Goal: Leave review/rating

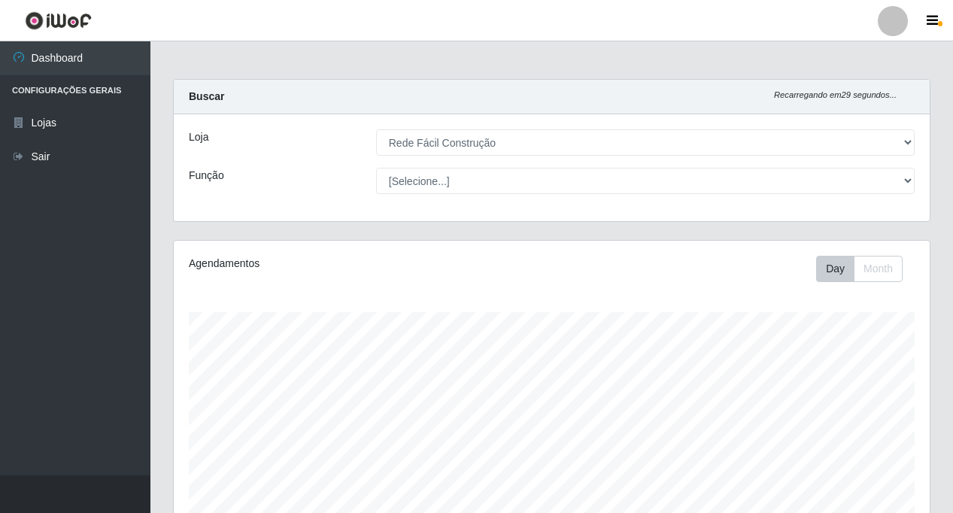
select select "318"
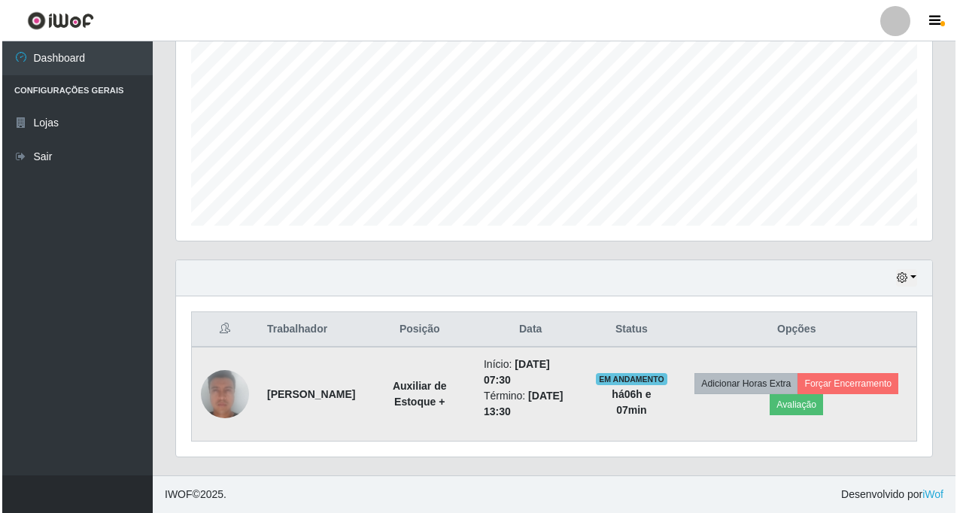
scroll to position [312, 756]
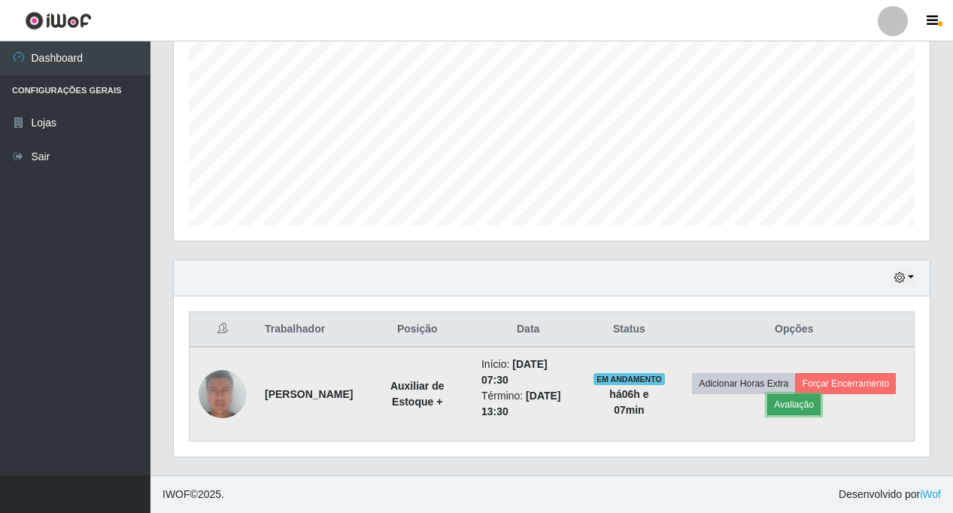
click at [821, 406] on button "Avaliação" at bounding box center [793, 404] width 53 height 21
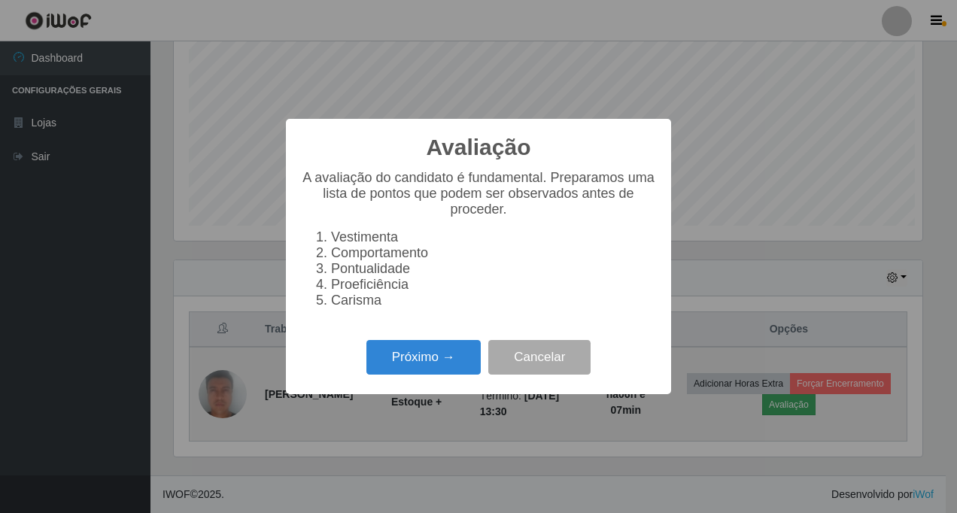
scroll to position [312, 748]
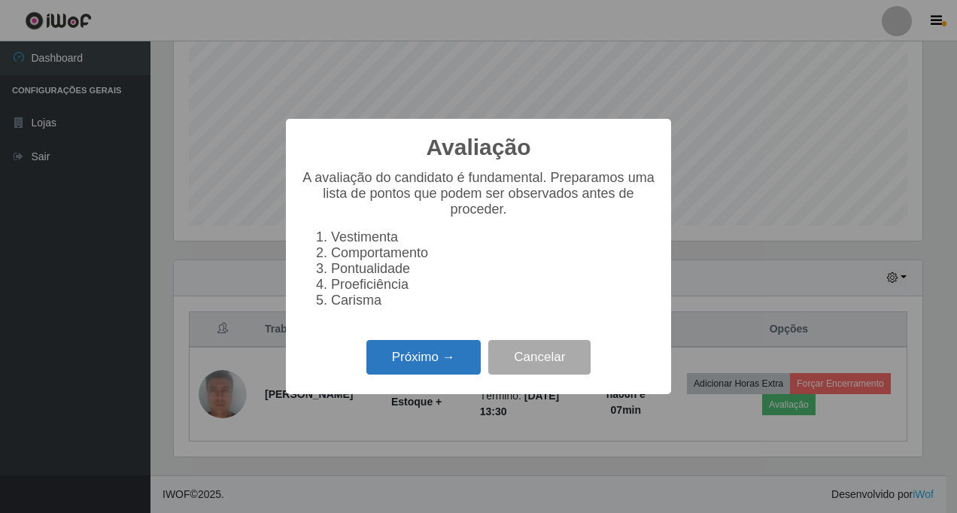
click at [417, 356] on button "Próximo →" at bounding box center [423, 357] width 114 height 35
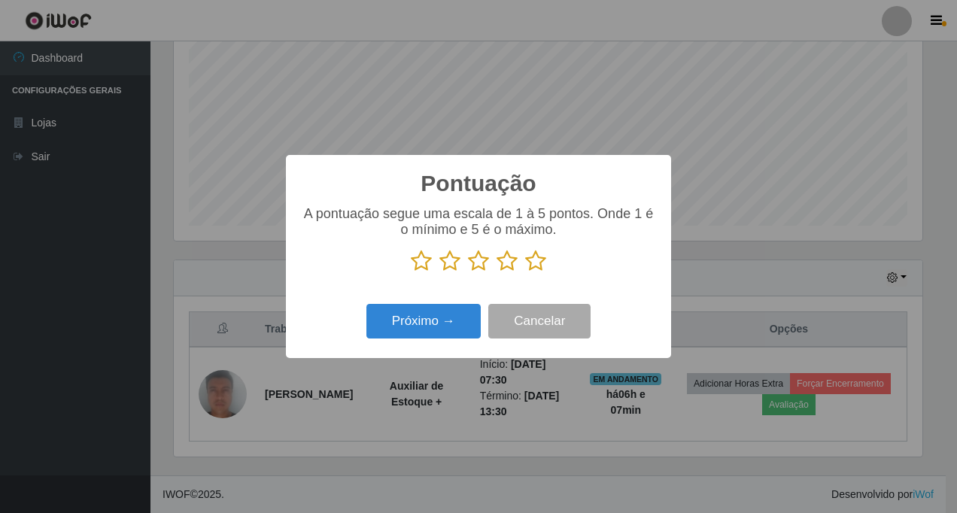
scroll to position [751858, 751422]
click at [538, 269] on icon at bounding box center [535, 261] width 21 height 23
click at [525, 272] on input "radio" at bounding box center [525, 272] width 0 height 0
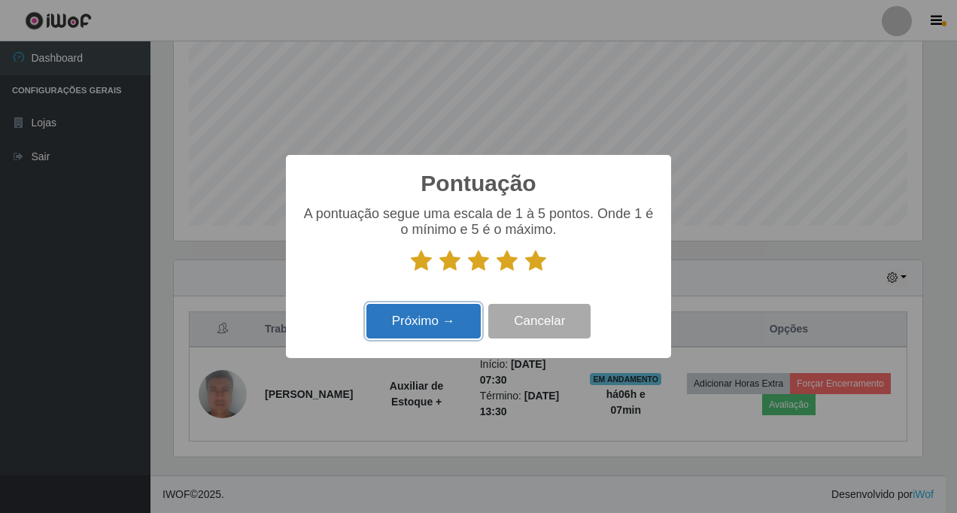
click at [416, 331] on button "Próximo →" at bounding box center [423, 321] width 114 height 35
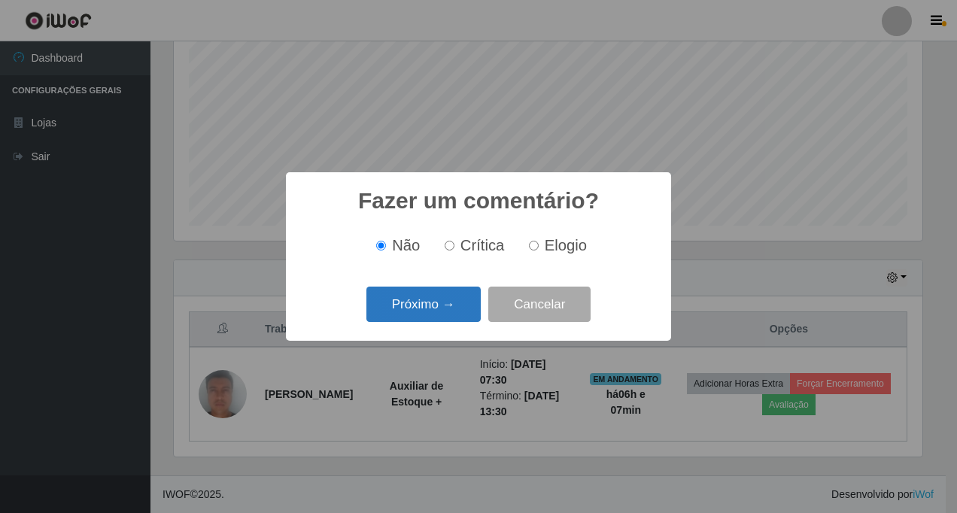
click at [418, 305] on button "Próximo →" at bounding box center [423, 304] width 114 height 35
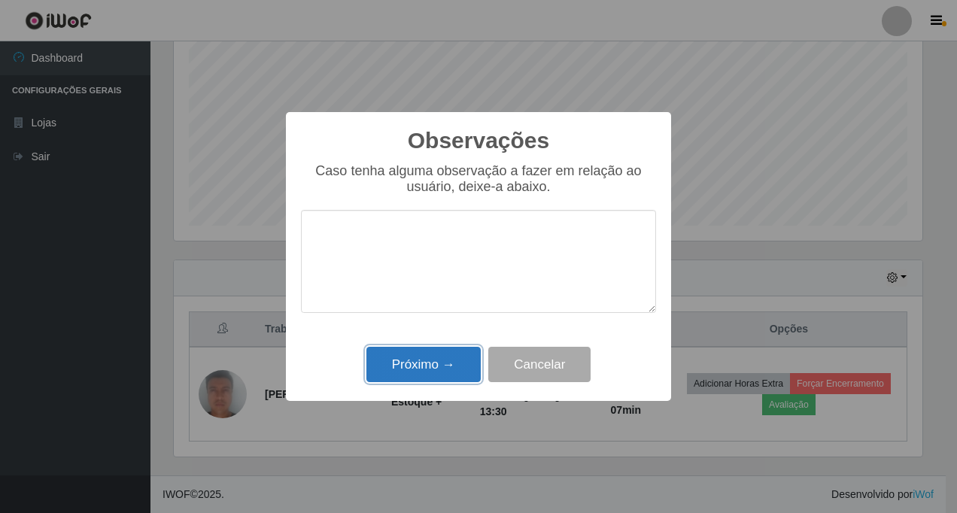
click at [411, 370] on button "Próximo →" at bounding box center [423, 364] width 114 height 35
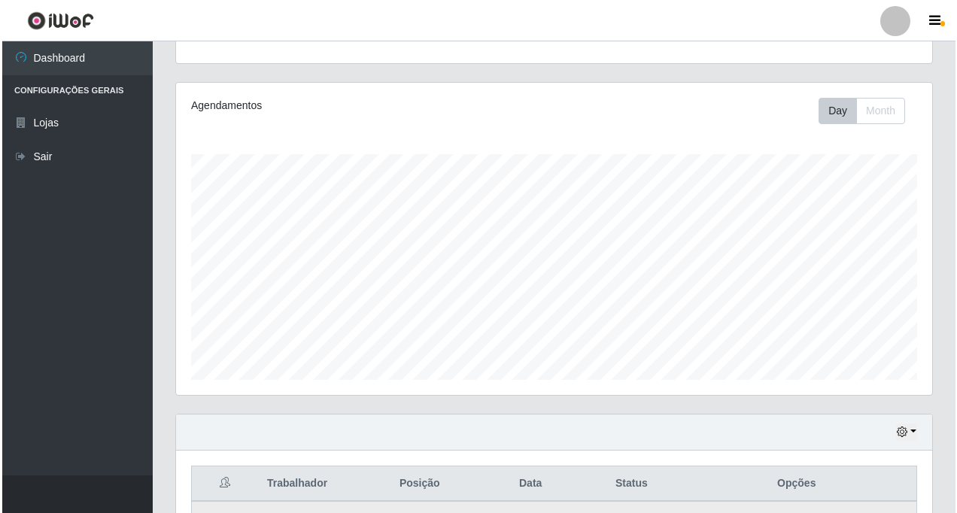
scroll to position [312, 0]
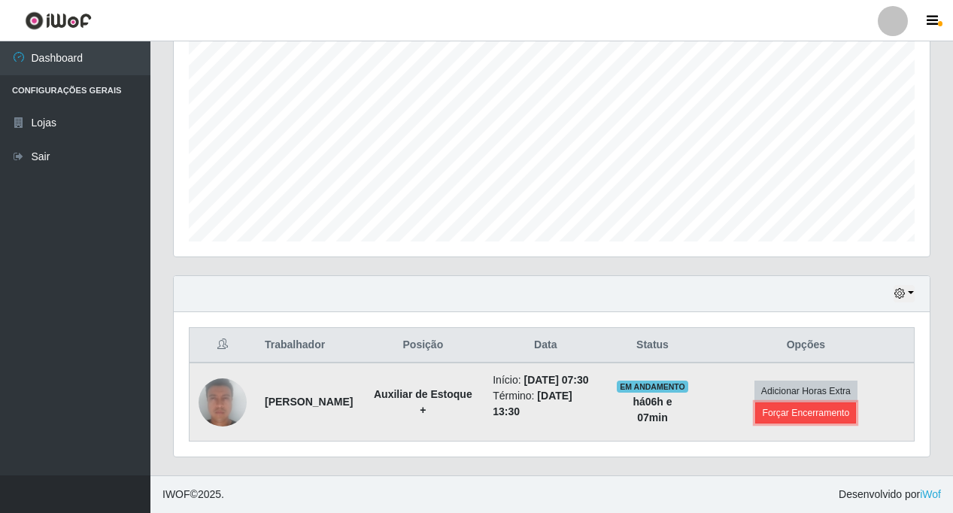
click at [848, 408] on button "Forçar Encerramento" at bounding box center [805, 412] width 101 height 21
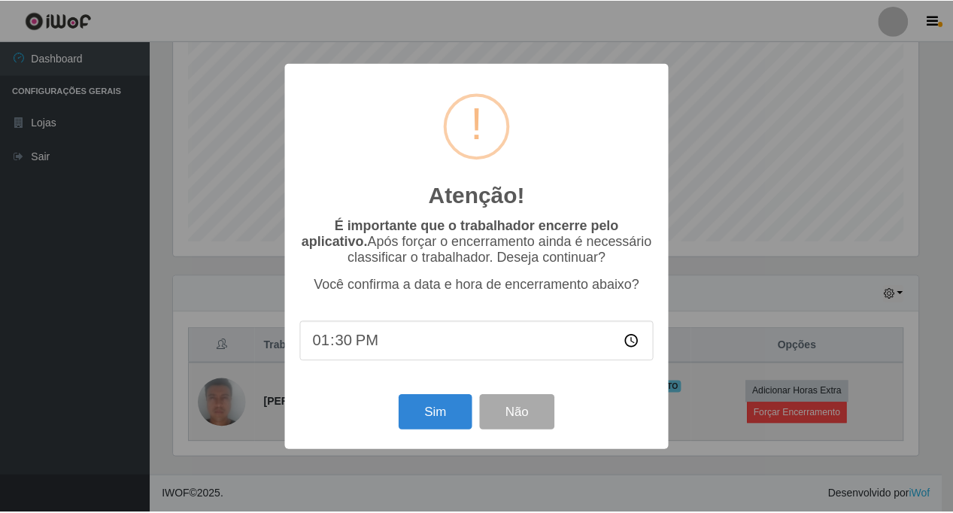
scroll to position [312, 748]
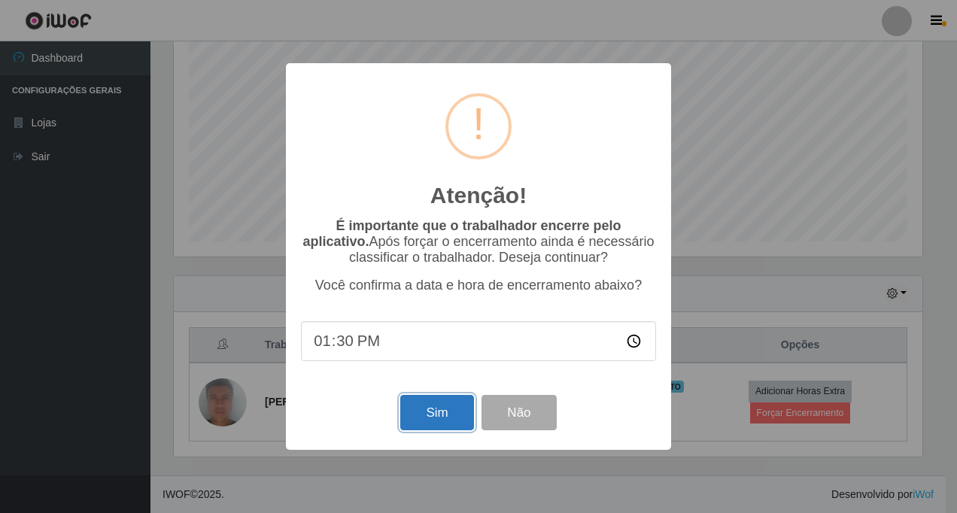
click at [412, 416] on button "Sim" at bounding box center [436, 412] width 73 height 35
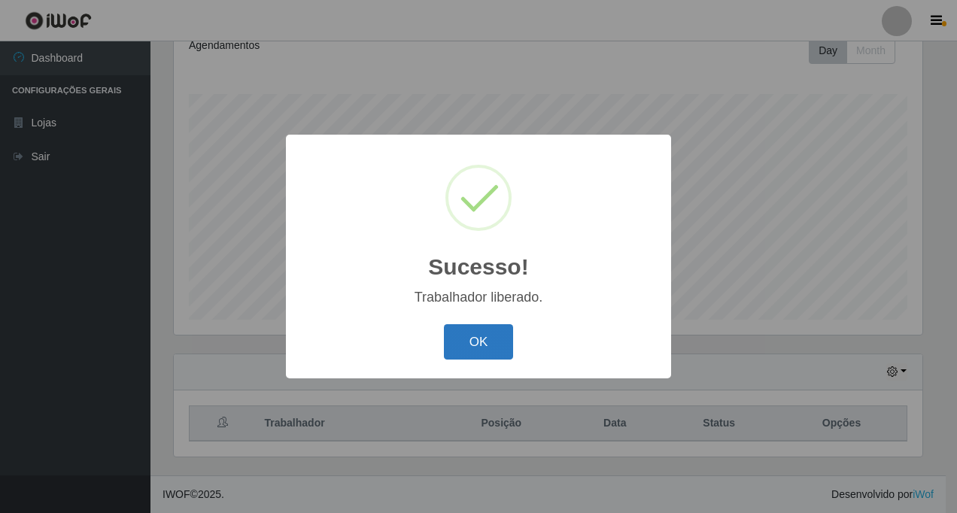
click at [470, 349] on button "OK" at bounding box center [479, 341] width 70 height 35
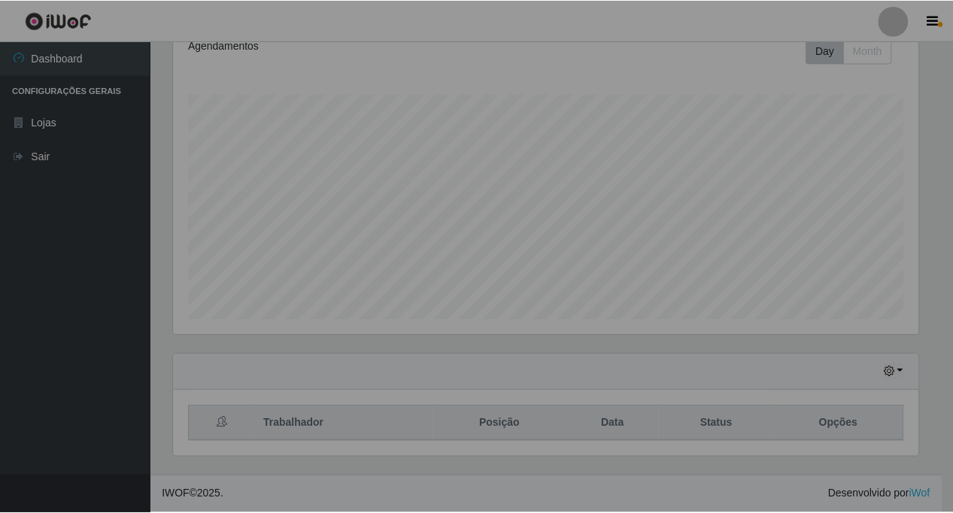
scroll to position [312, 756]
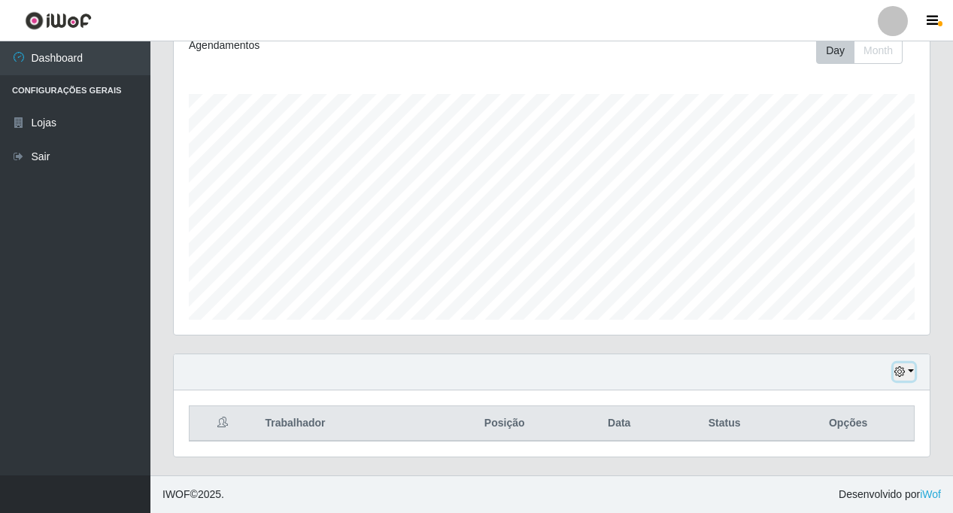
click at [914, 368] on button "button" at bounding box center [904, 371] width 21 height 17
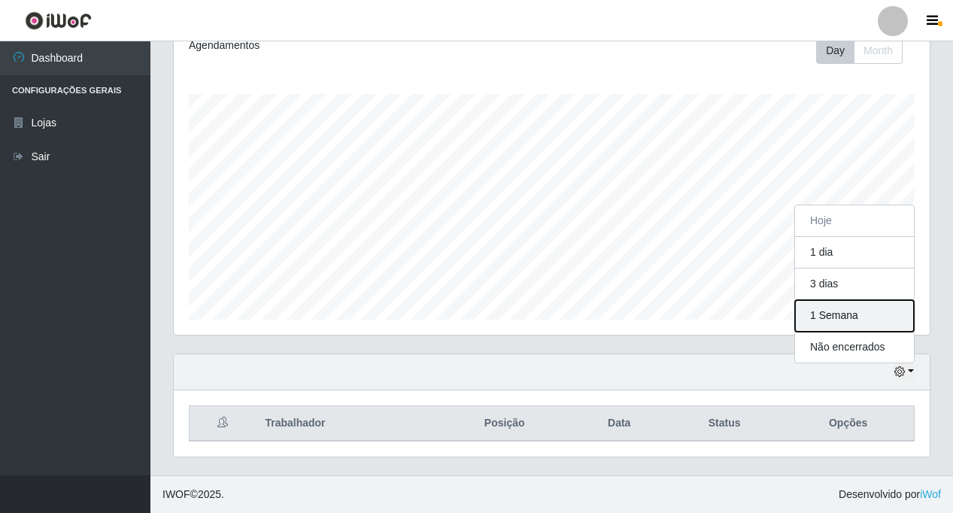
click at [850, 314] on button "1 Semana" at bounding box center [854, 316] width 119 height 32
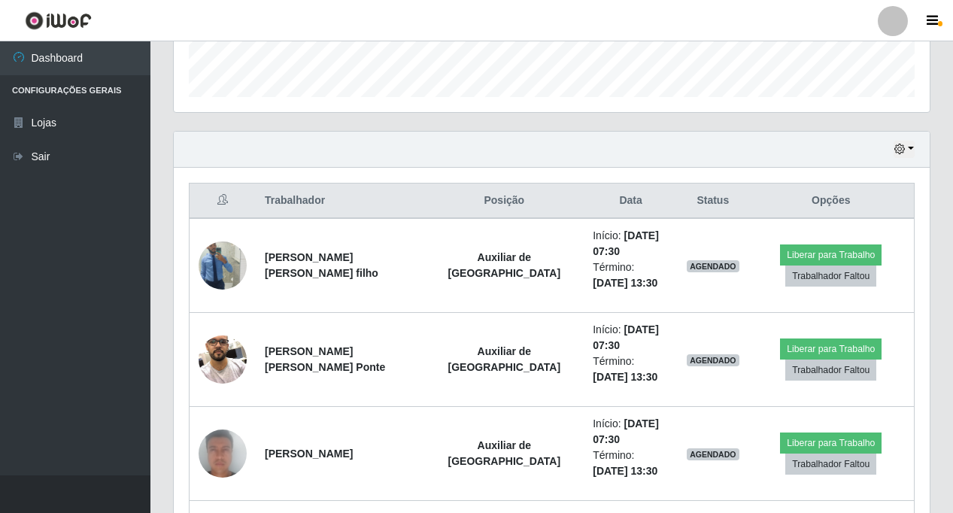
scroll to position [444, 0]
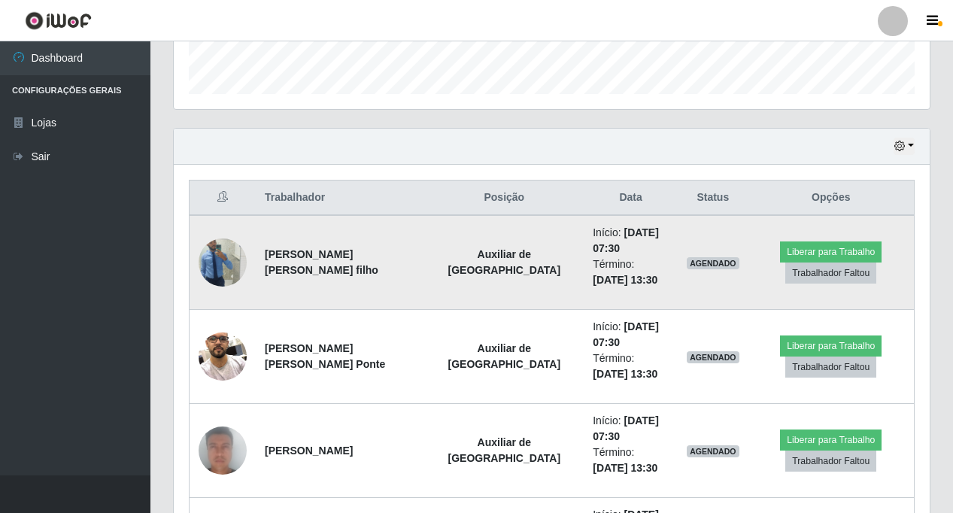
click at [208, 262] on img at bounding box center [223, 263] width 48 height 86
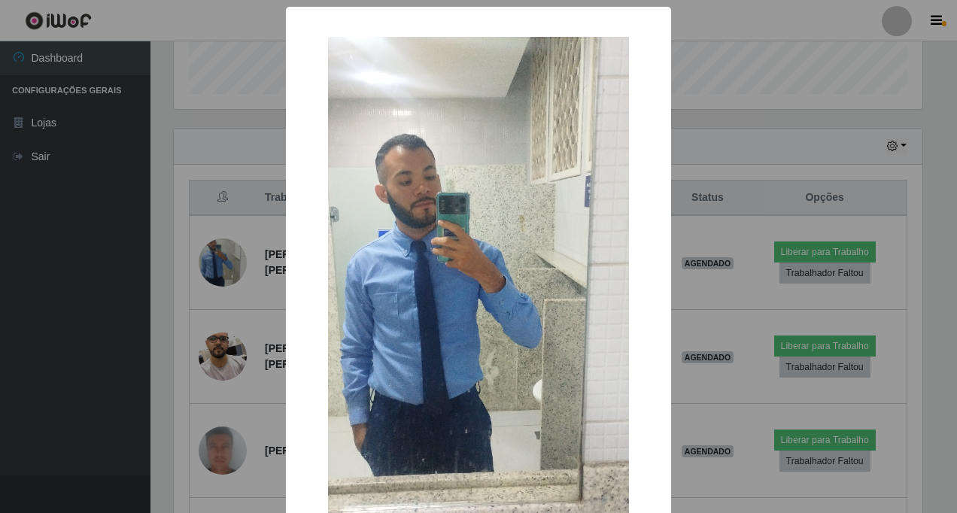
click at [210, 265] on div "× OK Cancel" at bounding box center [478, 256] width 957 height 513
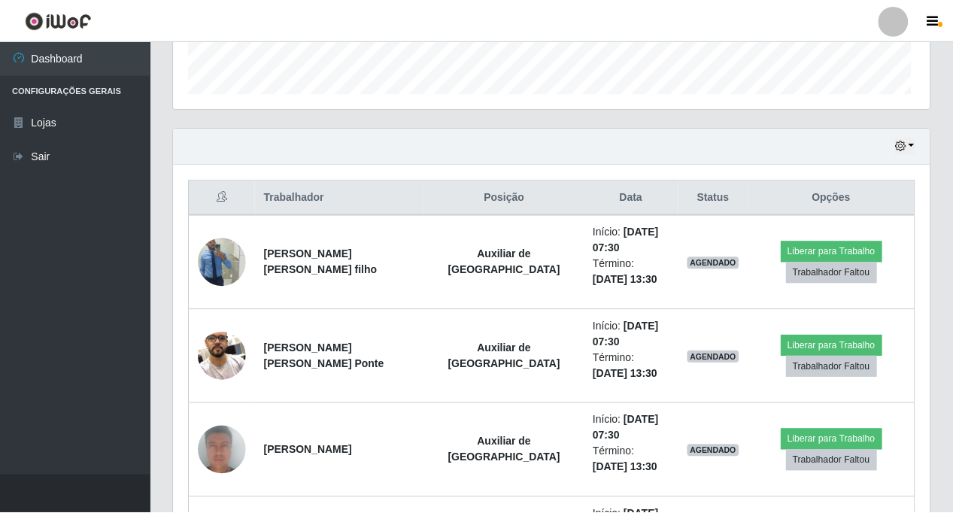
scroll to position [312, 756]
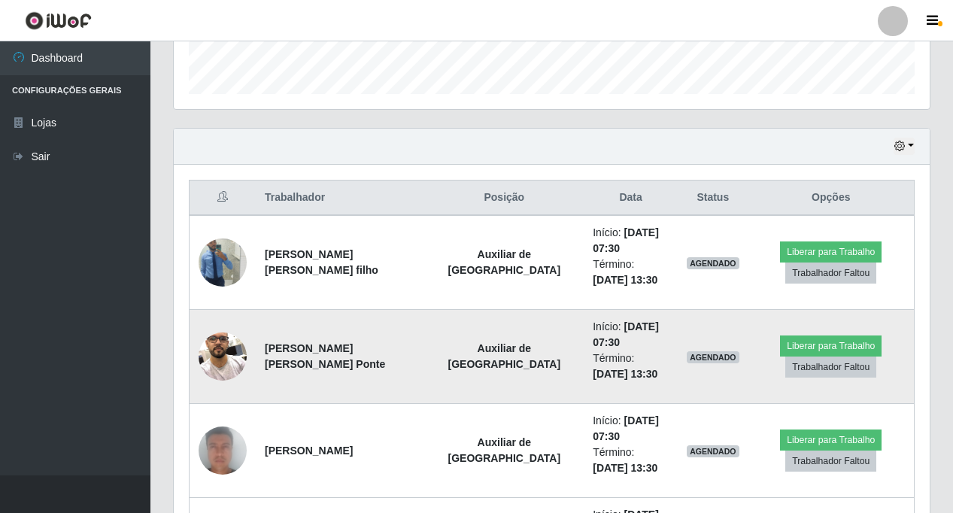
click at [223, 352] on img at bounding box center [223, 356] width 48 height 64
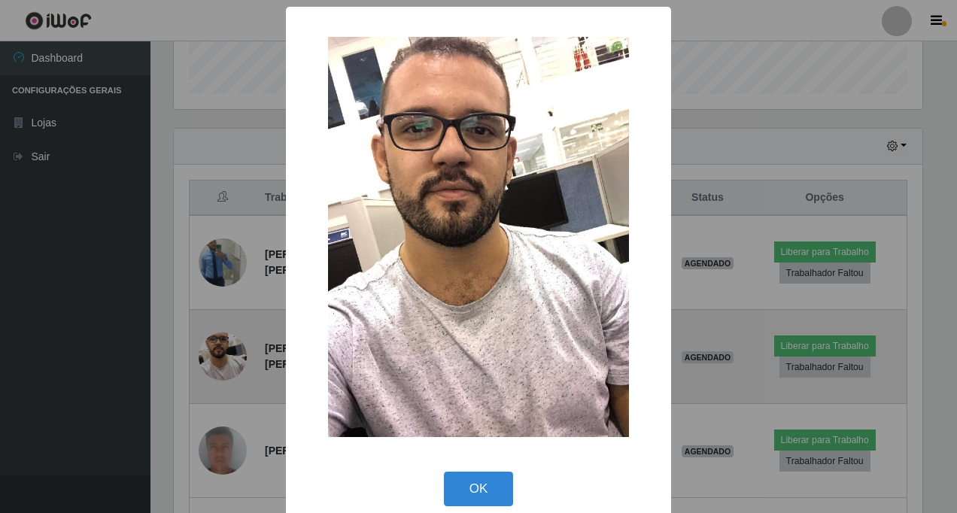
click at [223, 352] on div "× OK Cancel" at bounding box center [478, 256] width 957 height 513
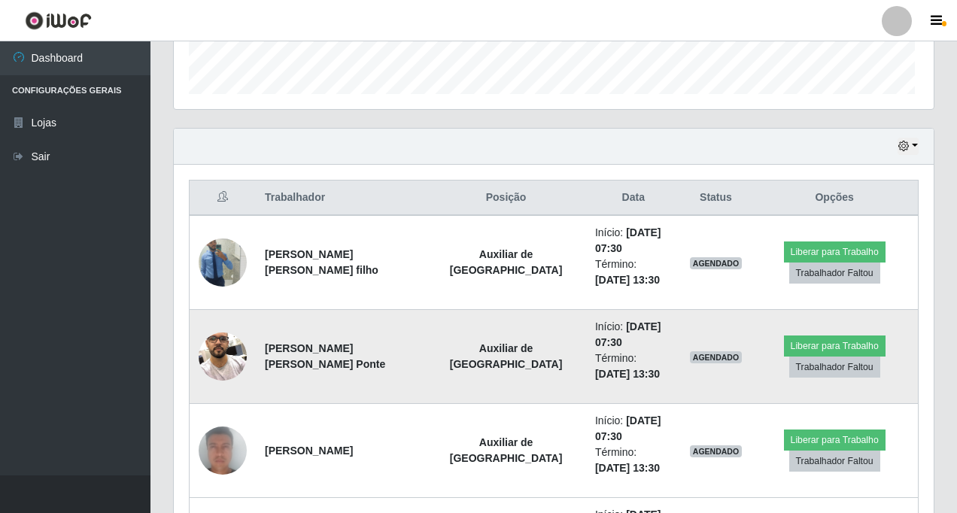
scroll to position [312, 756]
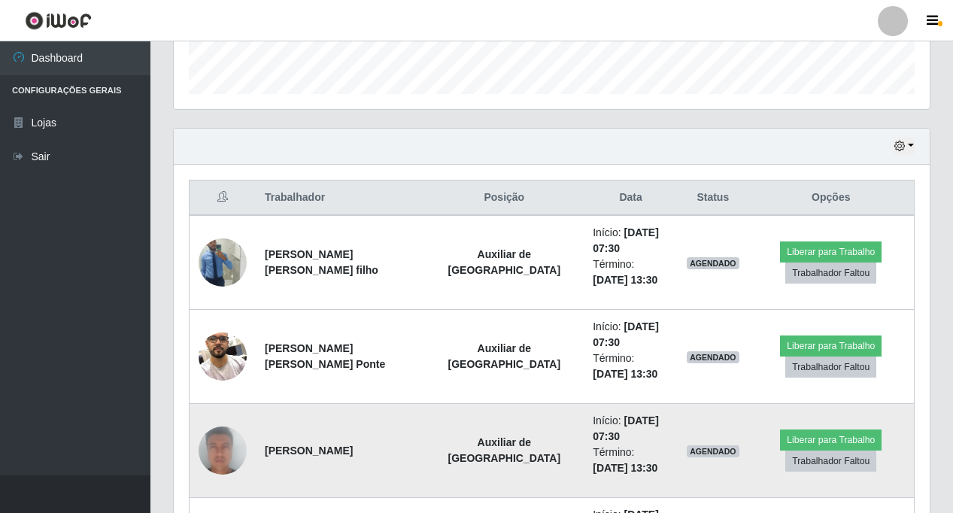
click at [217, 452] on img at bounding box center [223, 450] width 48 height 99
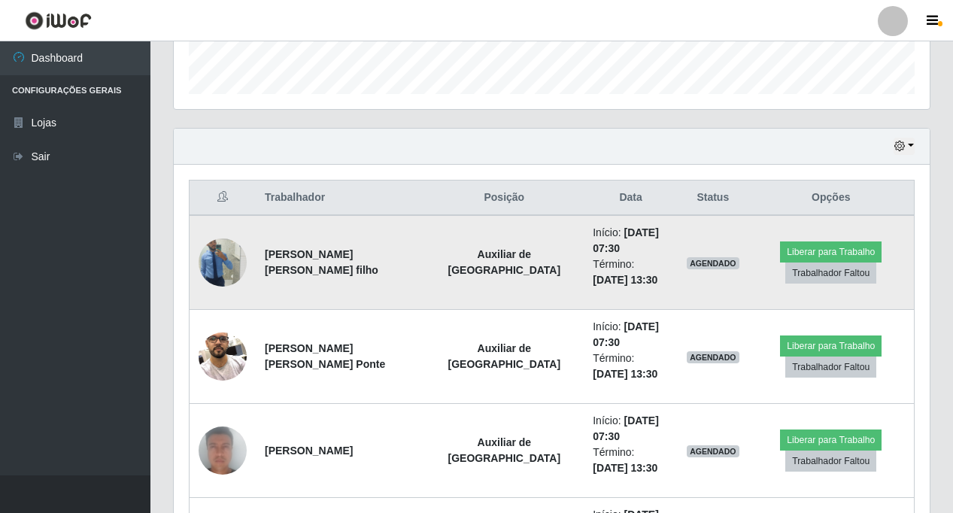
click at [218, 266] on img at bounding box center [223, 263] width 48 height 86
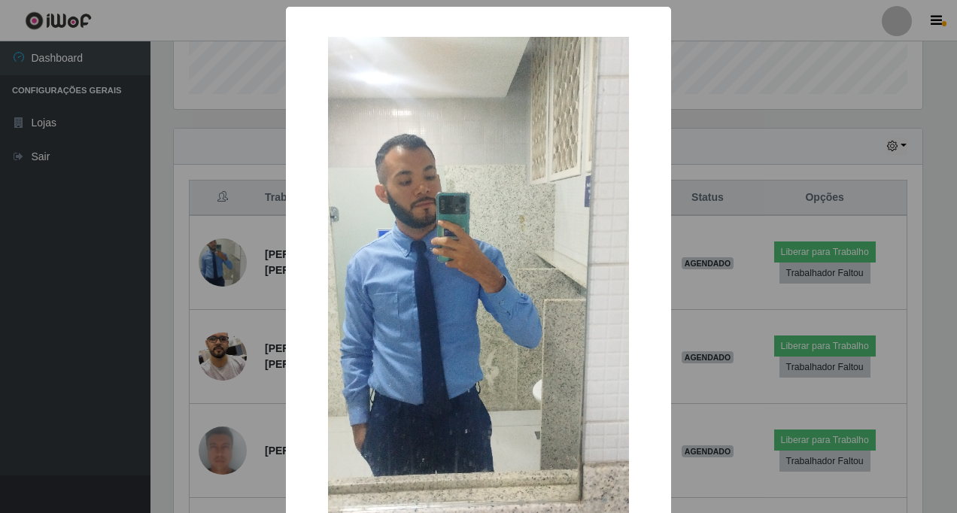
click at [413, 282] on img at bounding box center [478, 304] width 301 height 535
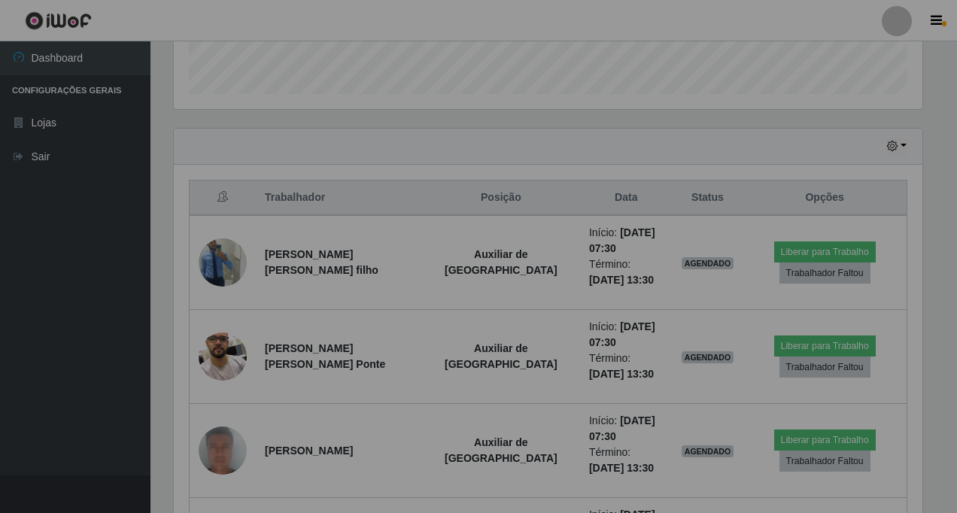
scroll to position [312, 756]
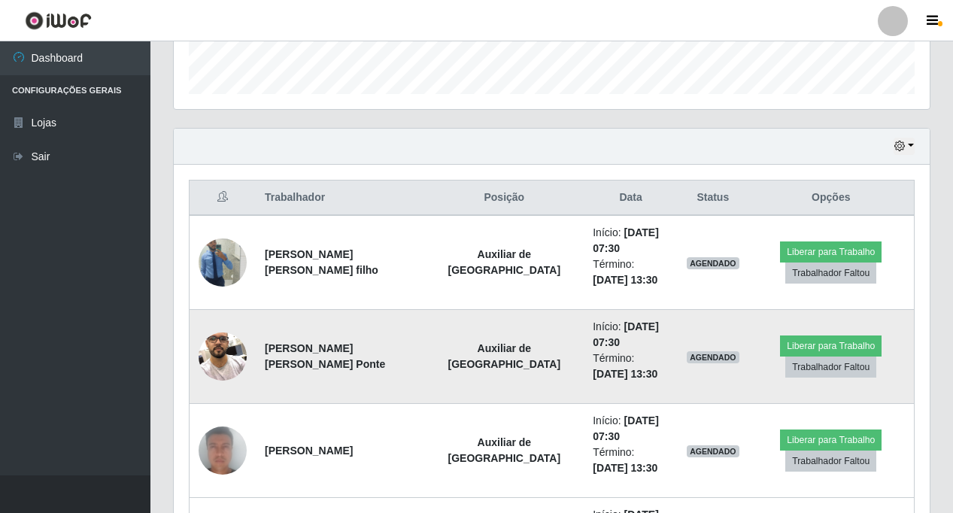
click at [217, 367] on img at bounding box center [223, 356] width 48 height 64
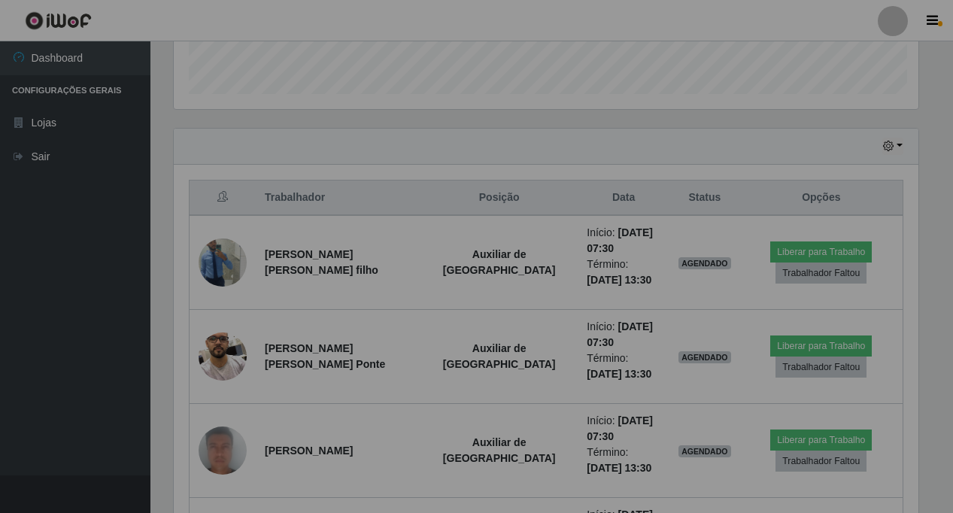
scroll to position [0, 0]
